Goal: Task Accomplishment & Management: Use online tool/utility

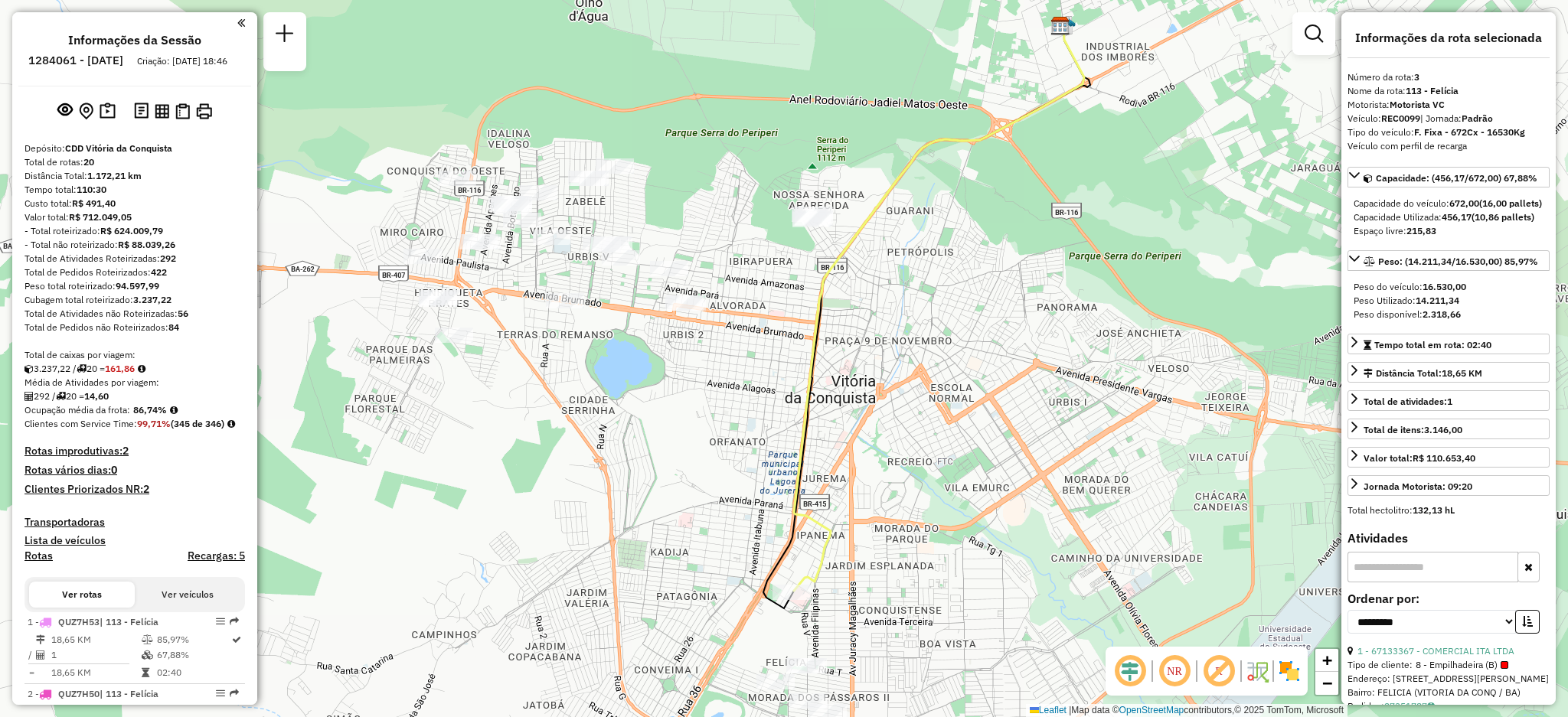
select select "**********"
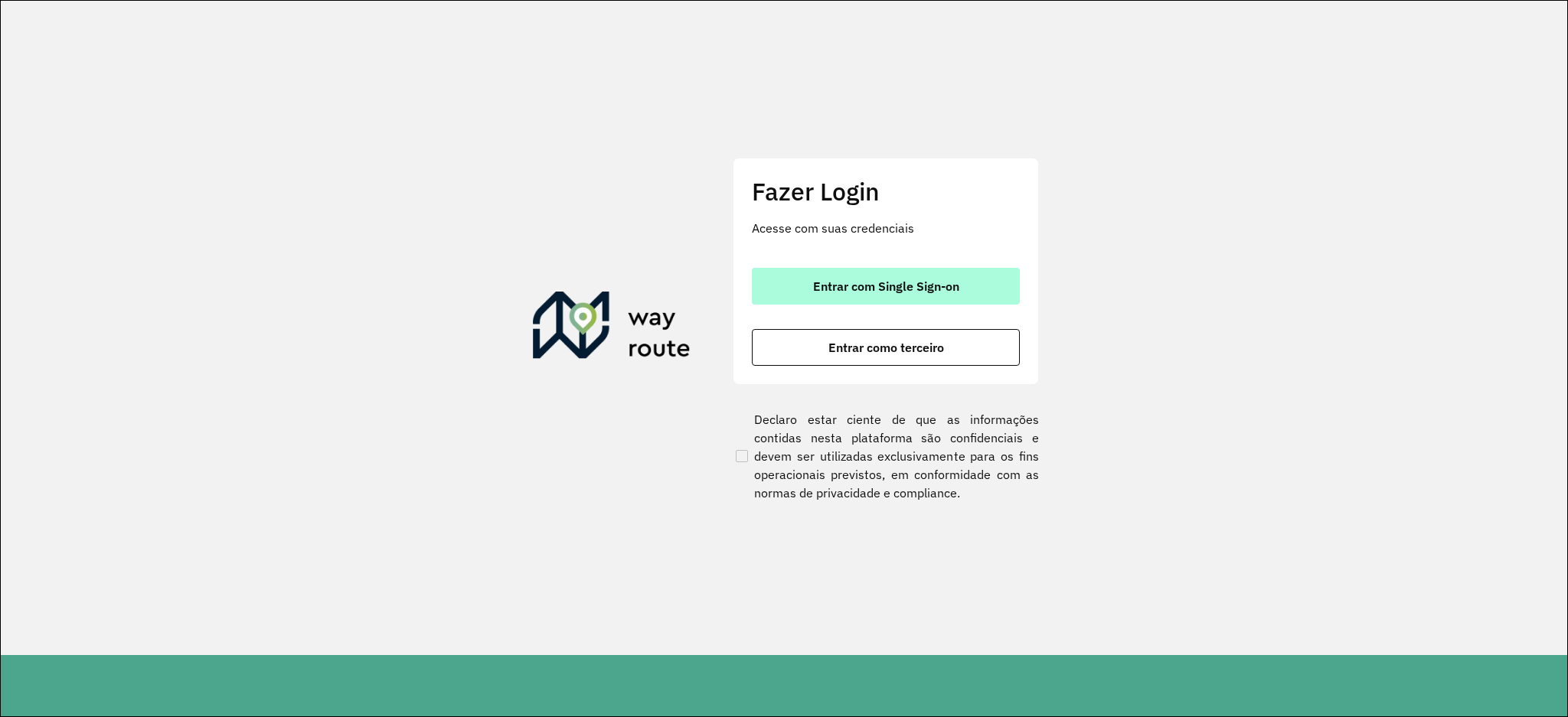
click at [834, 280] on span "Entrar com Single Sign-on" at bounding box center [886, 286] width 146 height 13
